Goal: Information Seeking & Learning: Learn about a topic

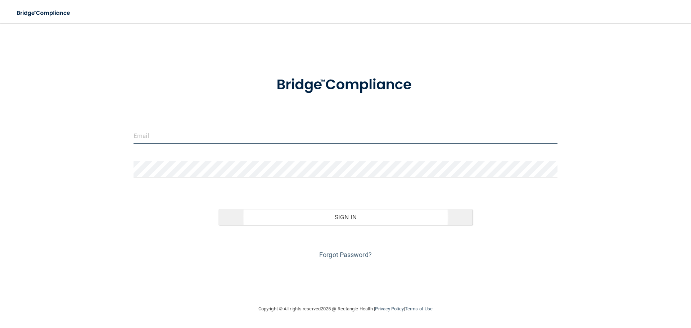
type input "[EMAIL_ADDRESS][DOMAIN_NAME]"
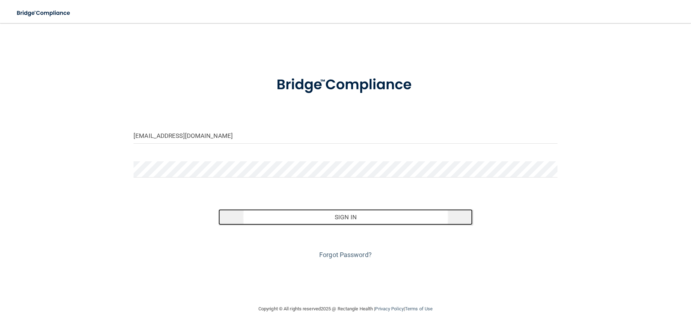
click at [333, 218] on button "Sign In" at bounding box center [345, 217] width 254 height 16
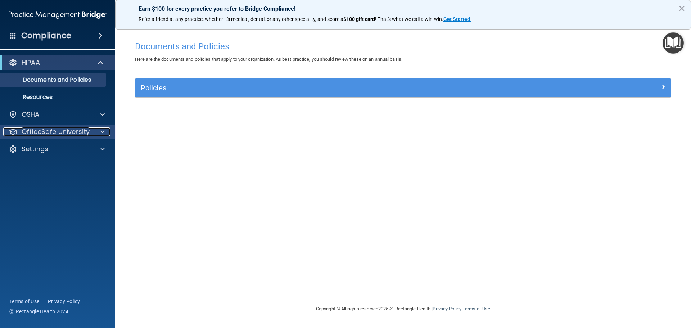
click at [55, 129] on p "OfficeSafe University" at bounding box center [56, 131] width 68 height 9
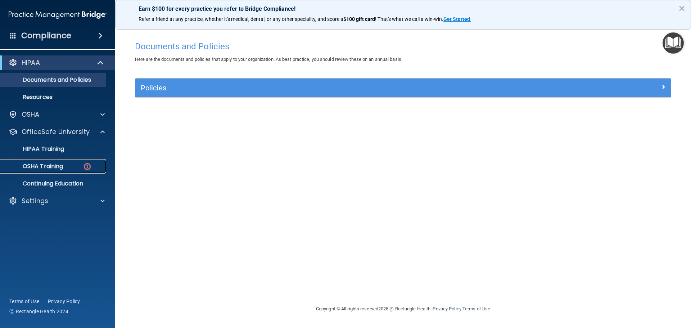
click at [56, 169] on p "OSHA Training" at bounding box center [34, 166] width 58 height 7
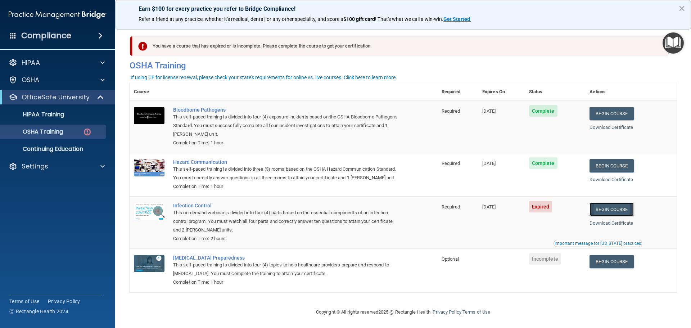
click at [624, 216] on link "Begin Course" at bounding box center [611, 209] width 44 height 13
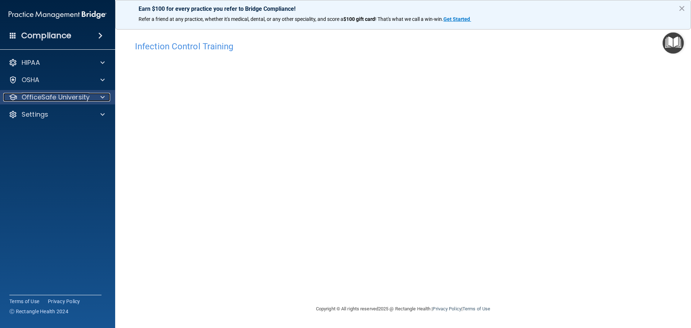
click at [102, 100] on span at bounding box center [102, 97] width 4 height 9
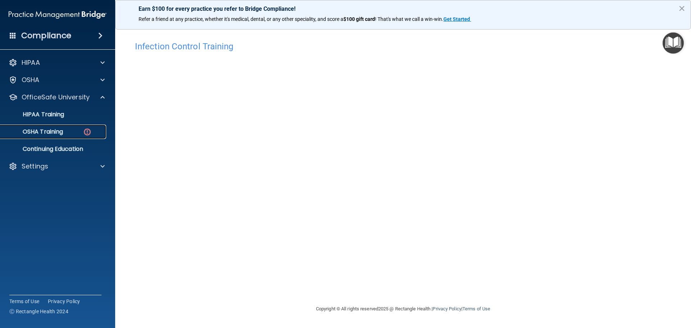
click at [49, 133] on p "OSHA Training" at bounding box center [34, 131] width 58 height 7
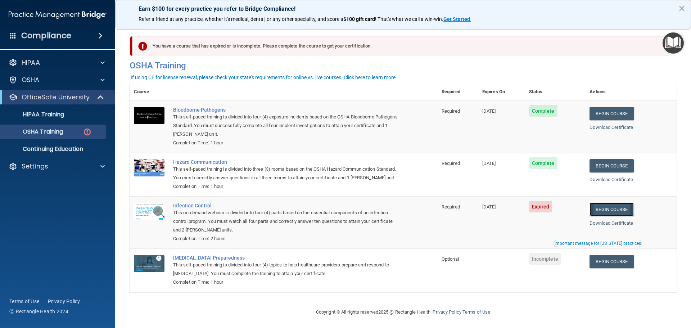
click at [616, 216] on link "Begin Course" at bounding box center [611, 209] width 44 height 13
